Goal: Information Seeking & Learning: Learn about a topic

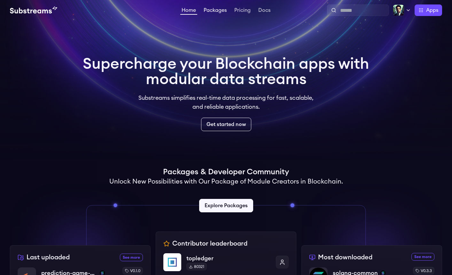
click at [217, 12] on link "Packages" at bounding box center [215, 11] width 26 height 6
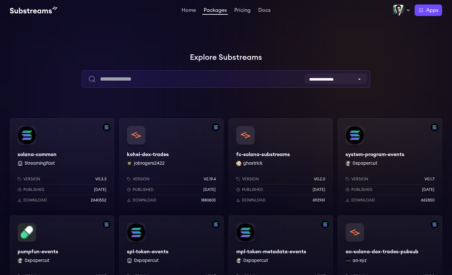
click at [146, 82] on input "text" at bounding box center [226, 78] width 288 height 17
type input "****"
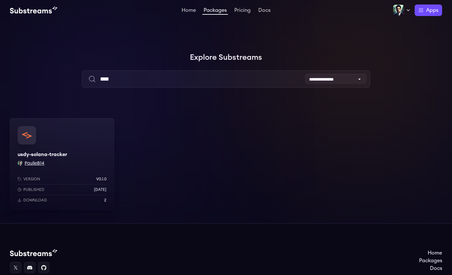
click at [36, 163] on button "PaulieB14" at bounding box center [35, 163] width 20 height 6
click at [31, 160] on button "PaulieB14" at bounding box center [35, 163] width 20 height 6
click at [34, 163] on button "PaulieB14" at bounding box center [35, 163] width 20 height 6
click at [65, 139] on div "usdy-solana-tracker PaulieB14 Version v0.1.0 Published [DATE] Download 2" at bounding box center [62, 164] width 104 height 92
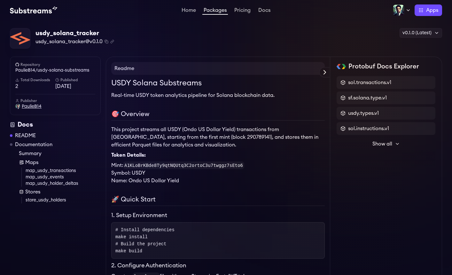
click at [27, 103] on span "PaulieB14" at bounding box center [32, 106] width 20 height 6
